Goal: Book appointment/travel/reservation

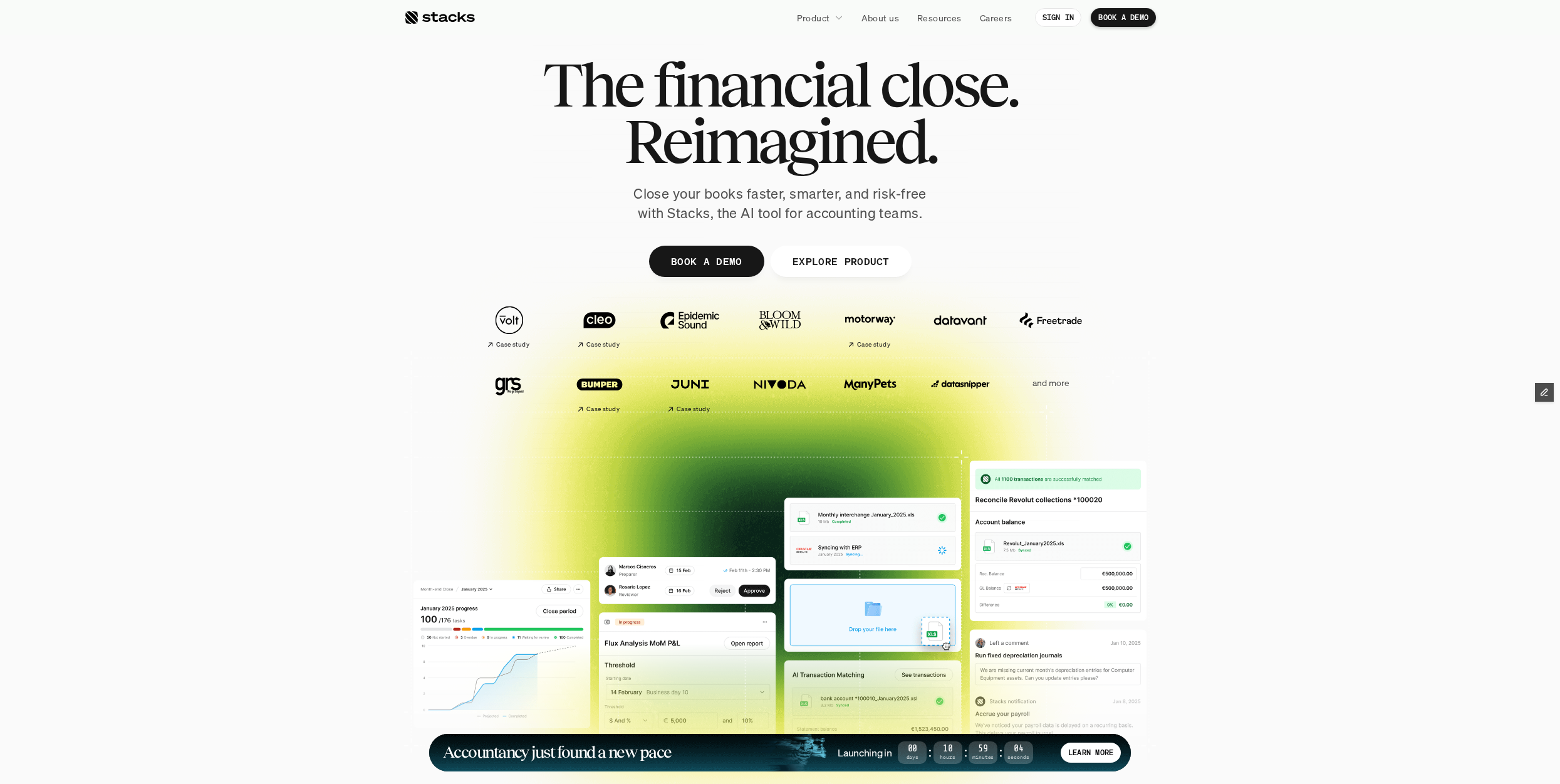
click at [451, 20] on div at bounding box center [439, 18] width 71 height 15
click at [1105, 14] on p "BOOK A DEMO" at bounding box center [1123, 18] width 50 height 9
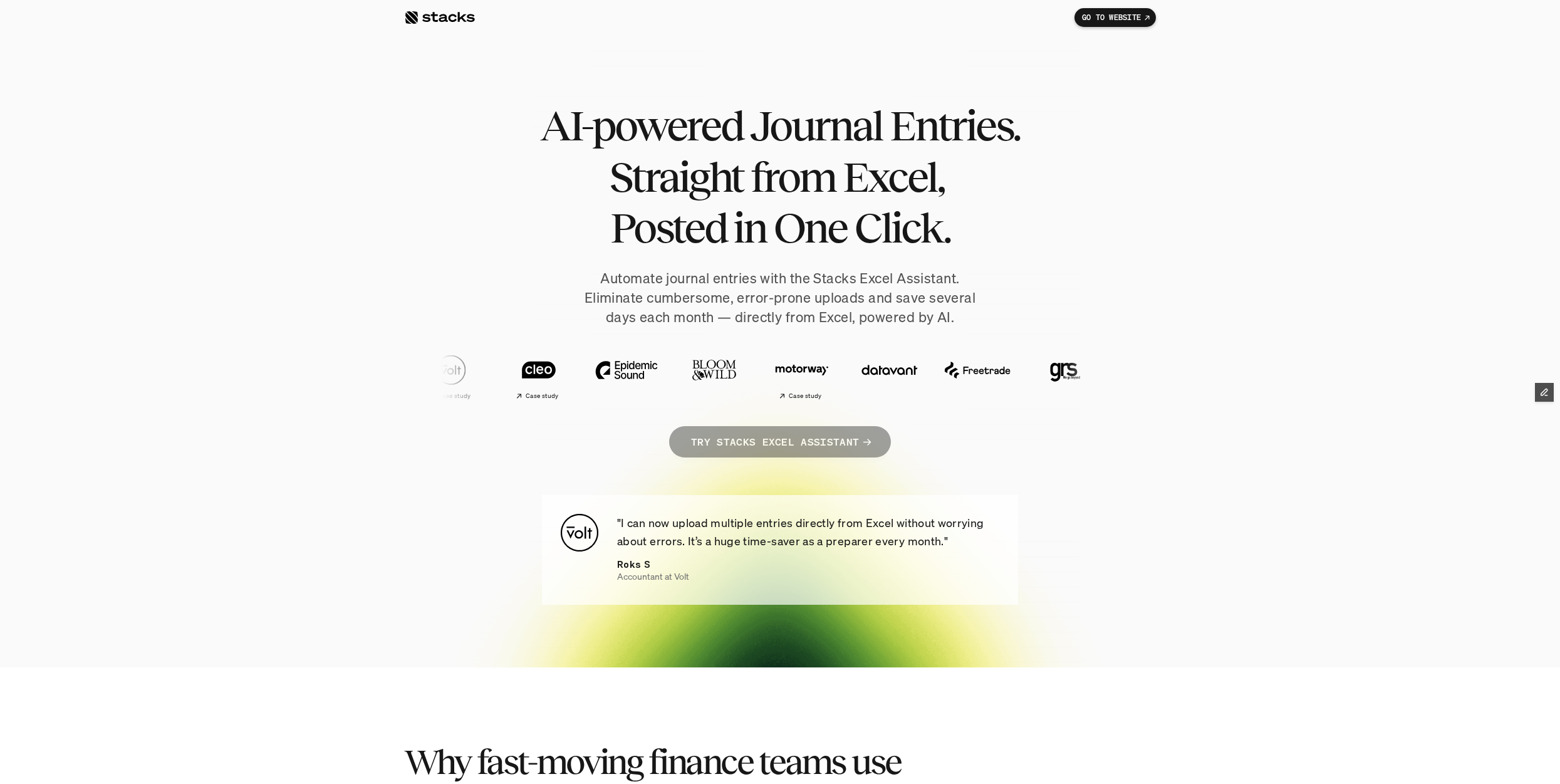
click at [837, 426] on link "TRY STACKS EXCEL ASSISTANT" at bounding box center [780, 442] width 222 height 31
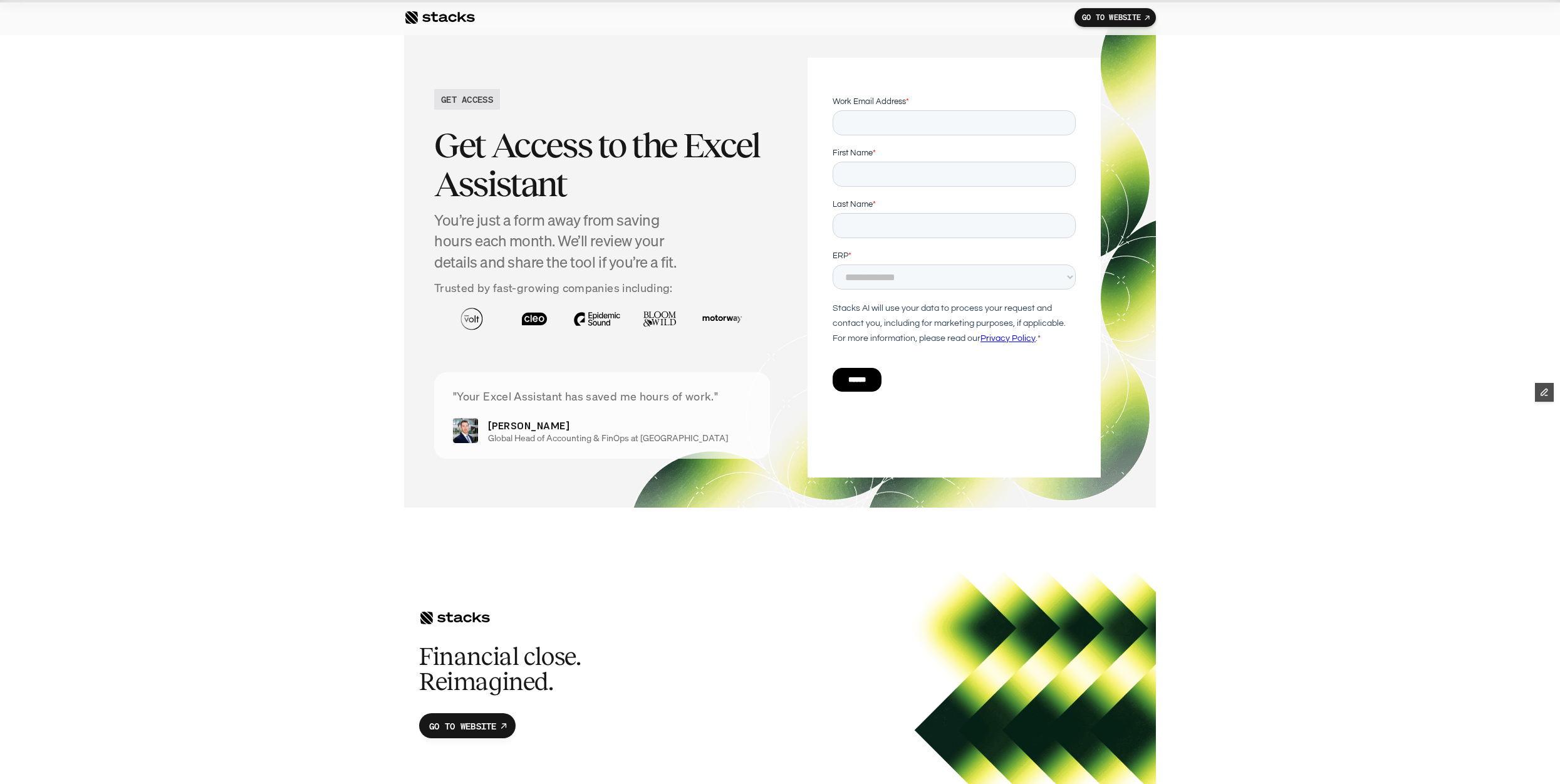
scroll to position [4377, 0]
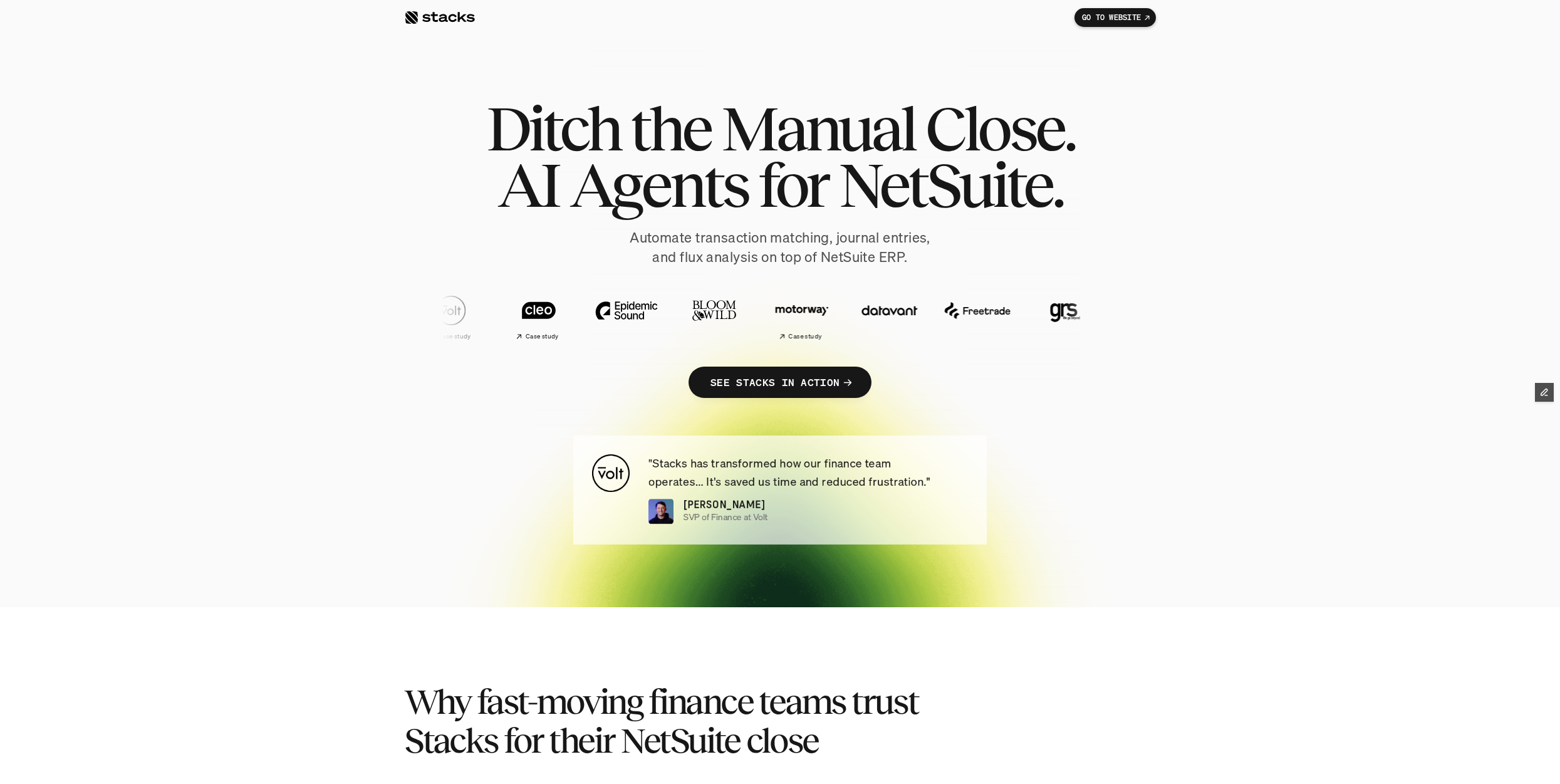
click at [823, 392] on link "SEE STACKS IN ACTION" at bounding box center [780, 382] width 183 height 31
